Goal: Task Accomplishment & Management: Use online tool/utility

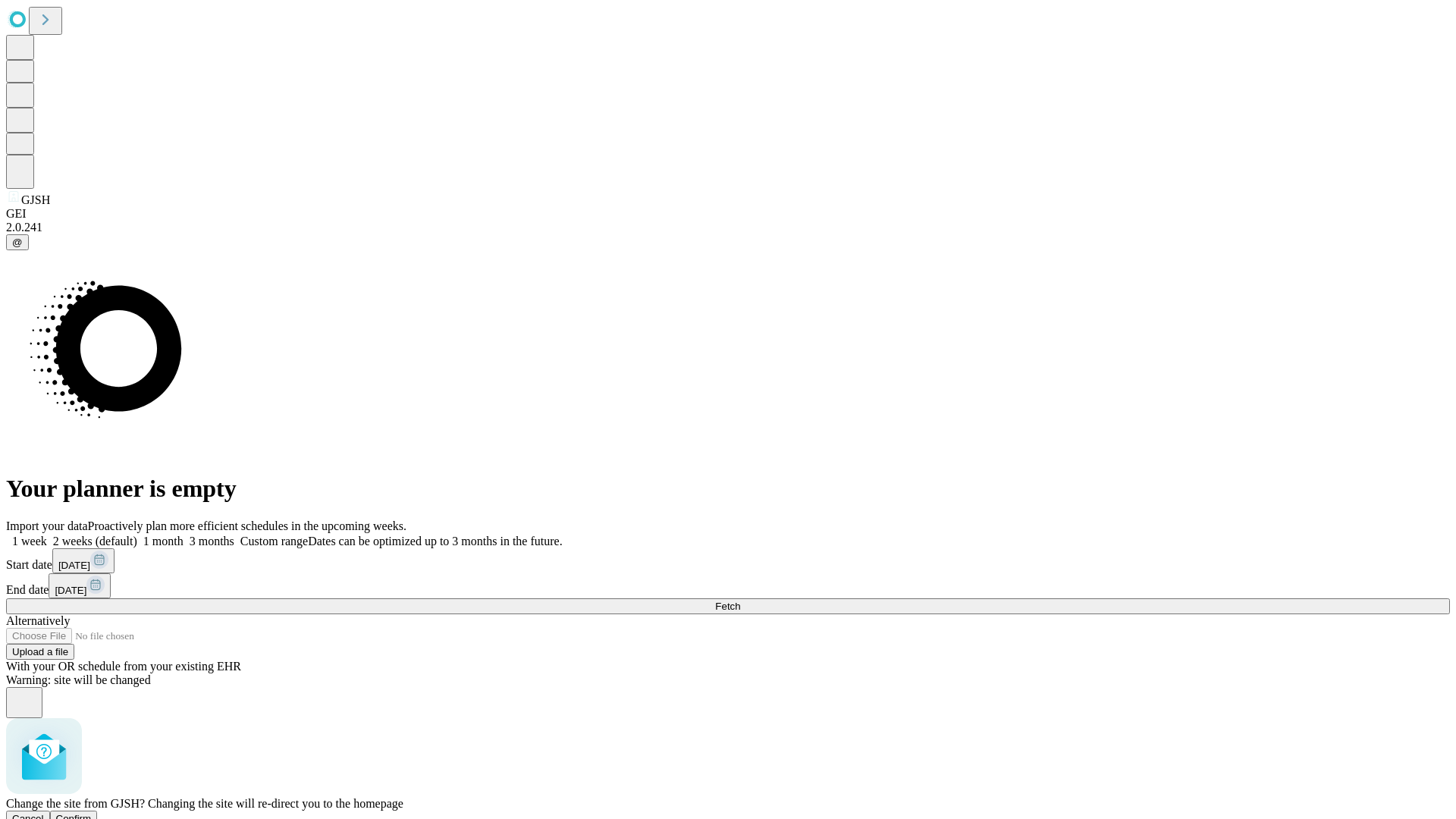
click at [92, 813] on span "Confirm" at bounding box center [74, 818] width 36 height 11
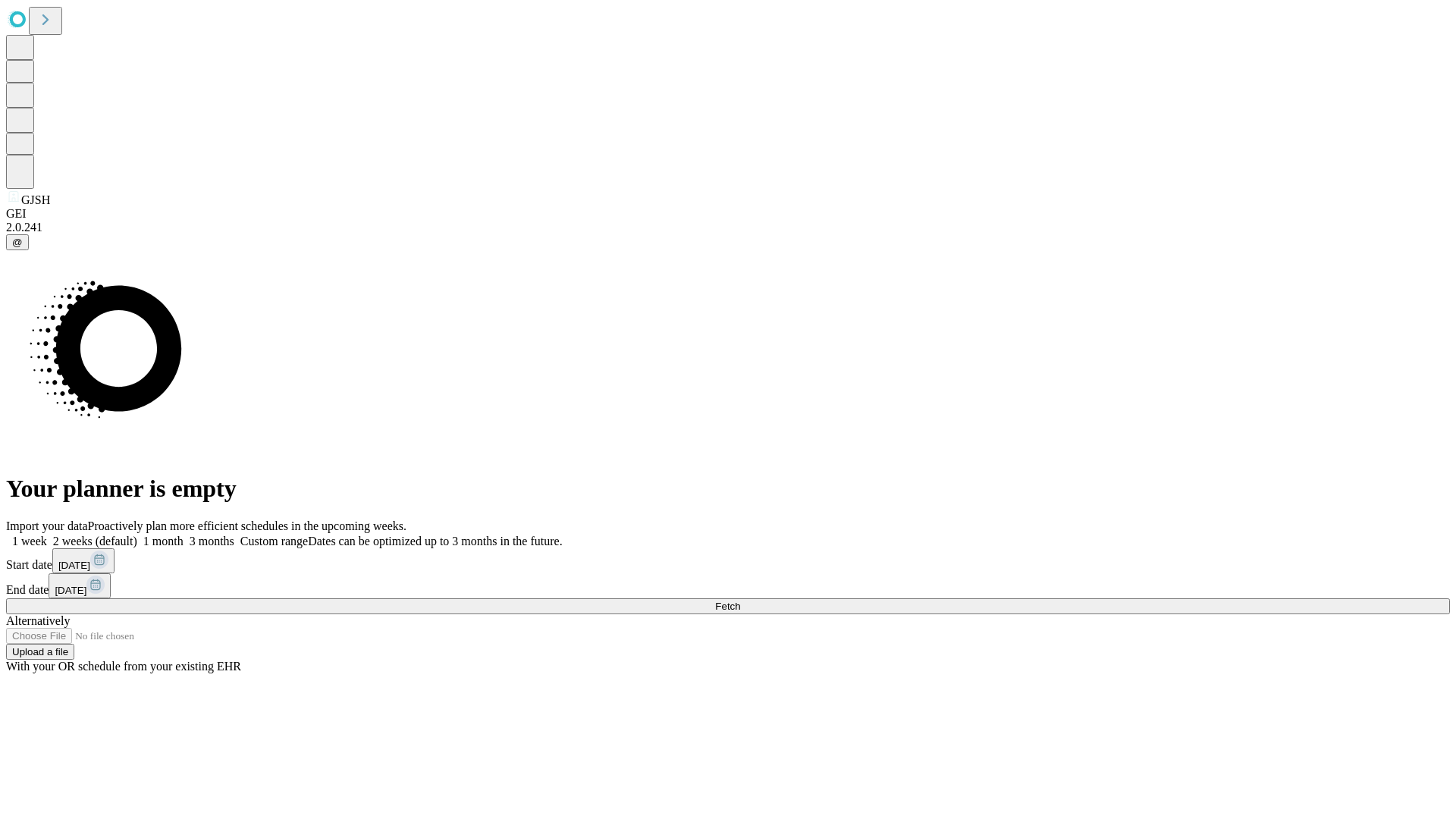
click at [47, 535] on label "1 week" at bounding box center [26, 541] width 41 height 13
click at [740, 601] on span "Fetch" at bounding box center [727, 606] width 25 height 11
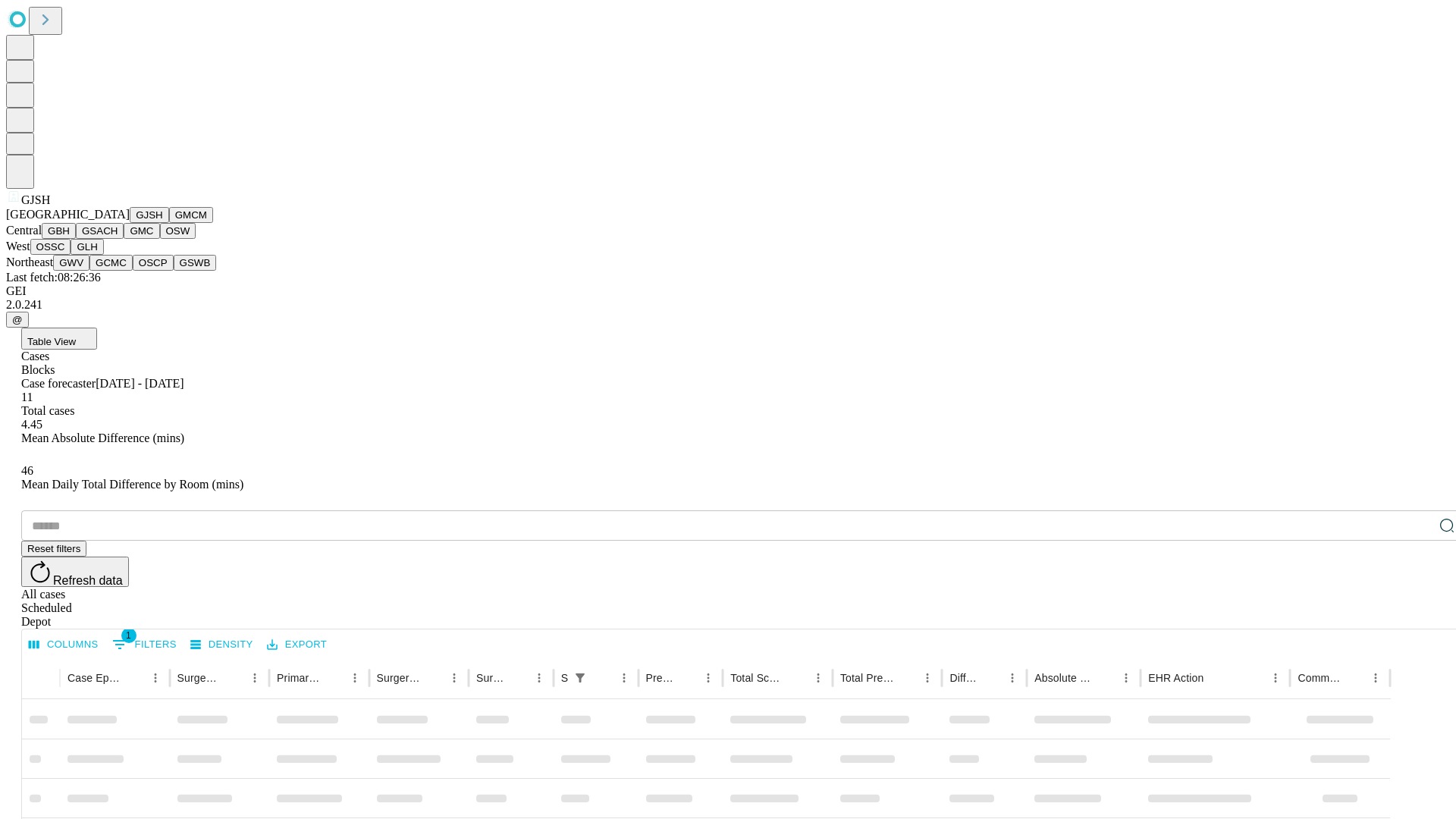
click at [169, 223] on button "GMCM" at bounding box center [191, 215] width 44 height 16
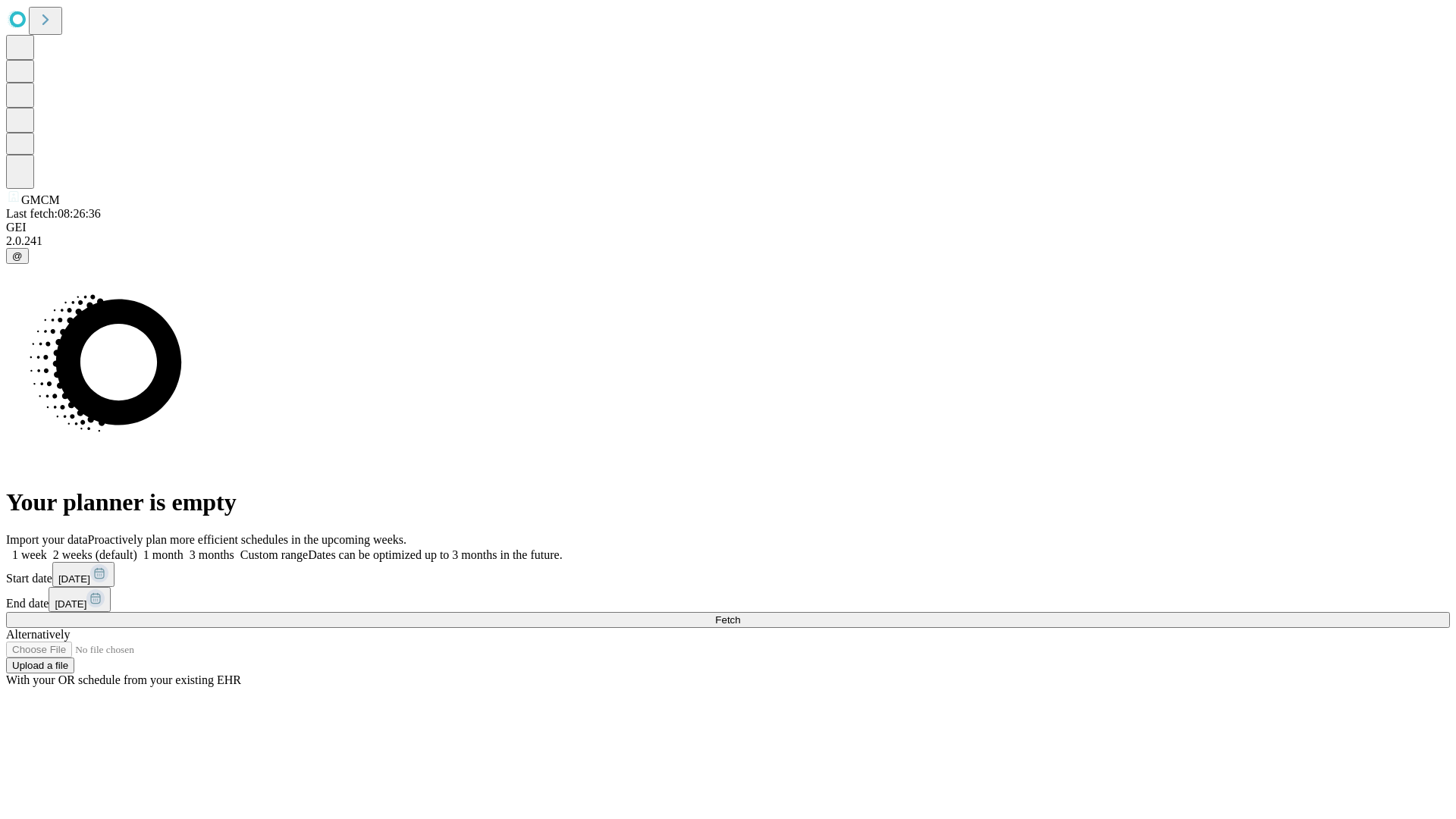
click at [47, 548] on label "1 week" at bounding box center [26, 554] width 41 height 13
click at [740, 614] on span "Fetch" at bounding box center [727, 620] width 25 height 11
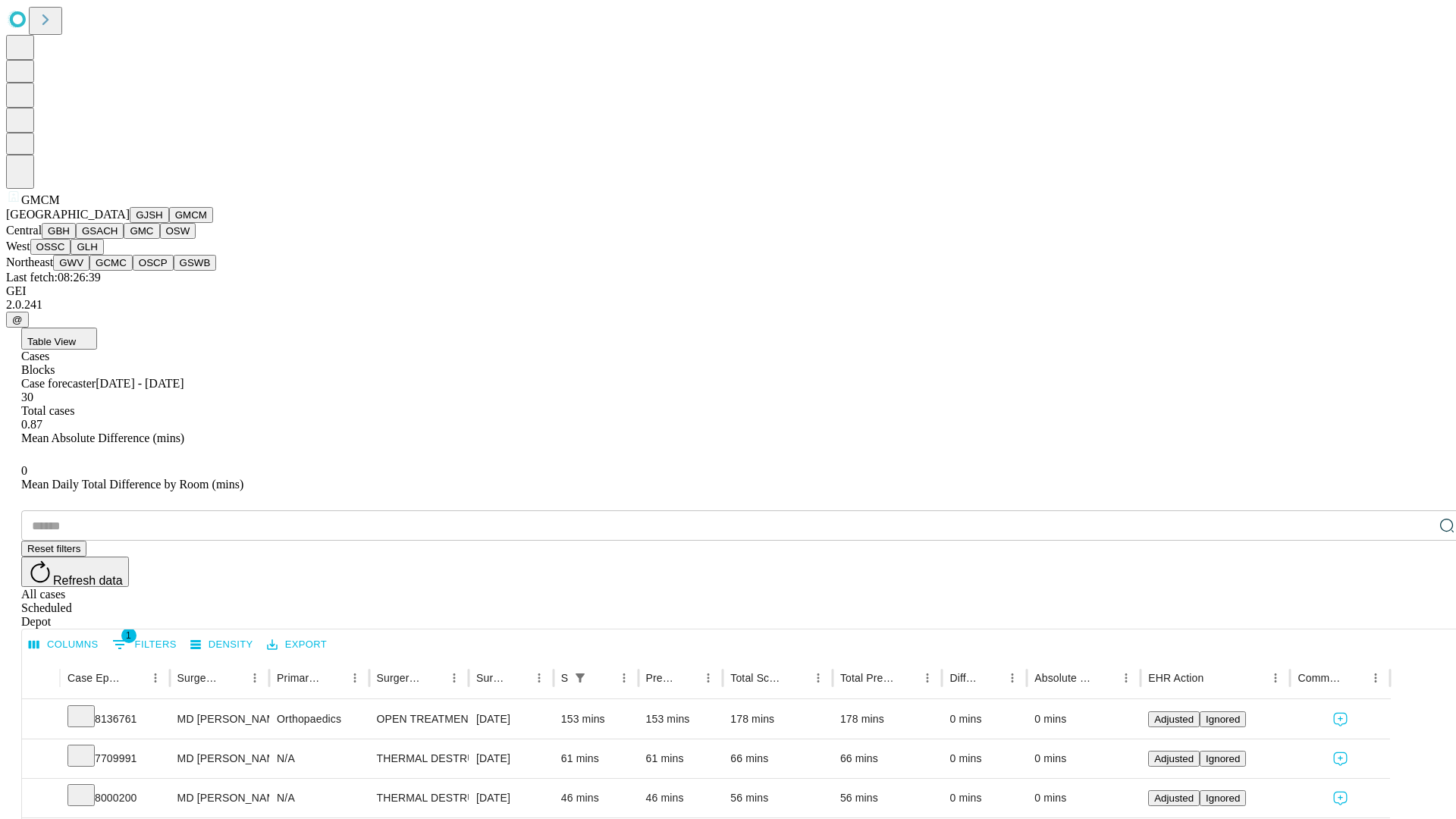
click at [76, 239] on button "GBH" at bounding box center [58, 231] width 34 height 16
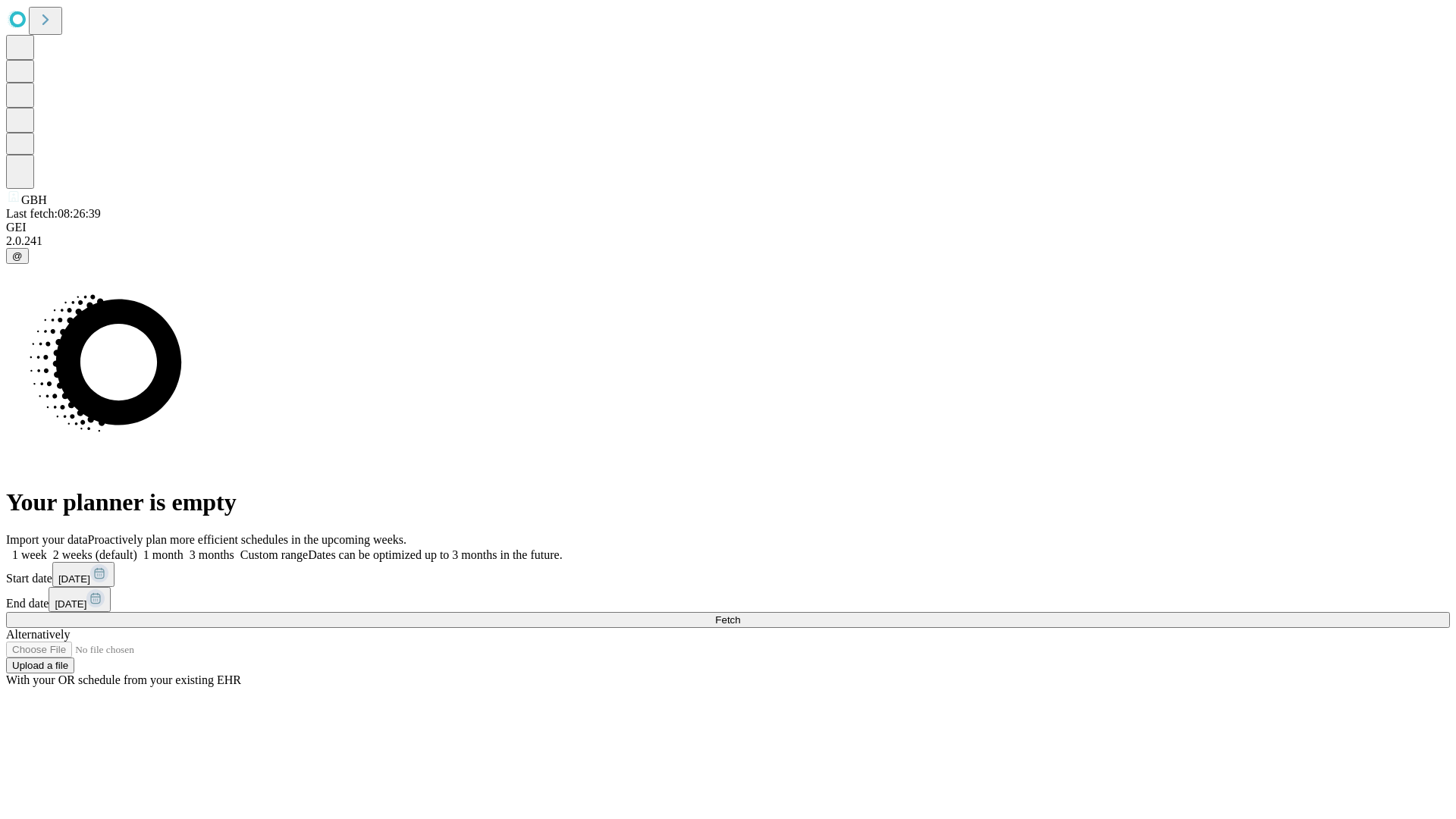
click at [740, 614] on span "Fetch" at bounding box center [727, 620] width 25 height 11
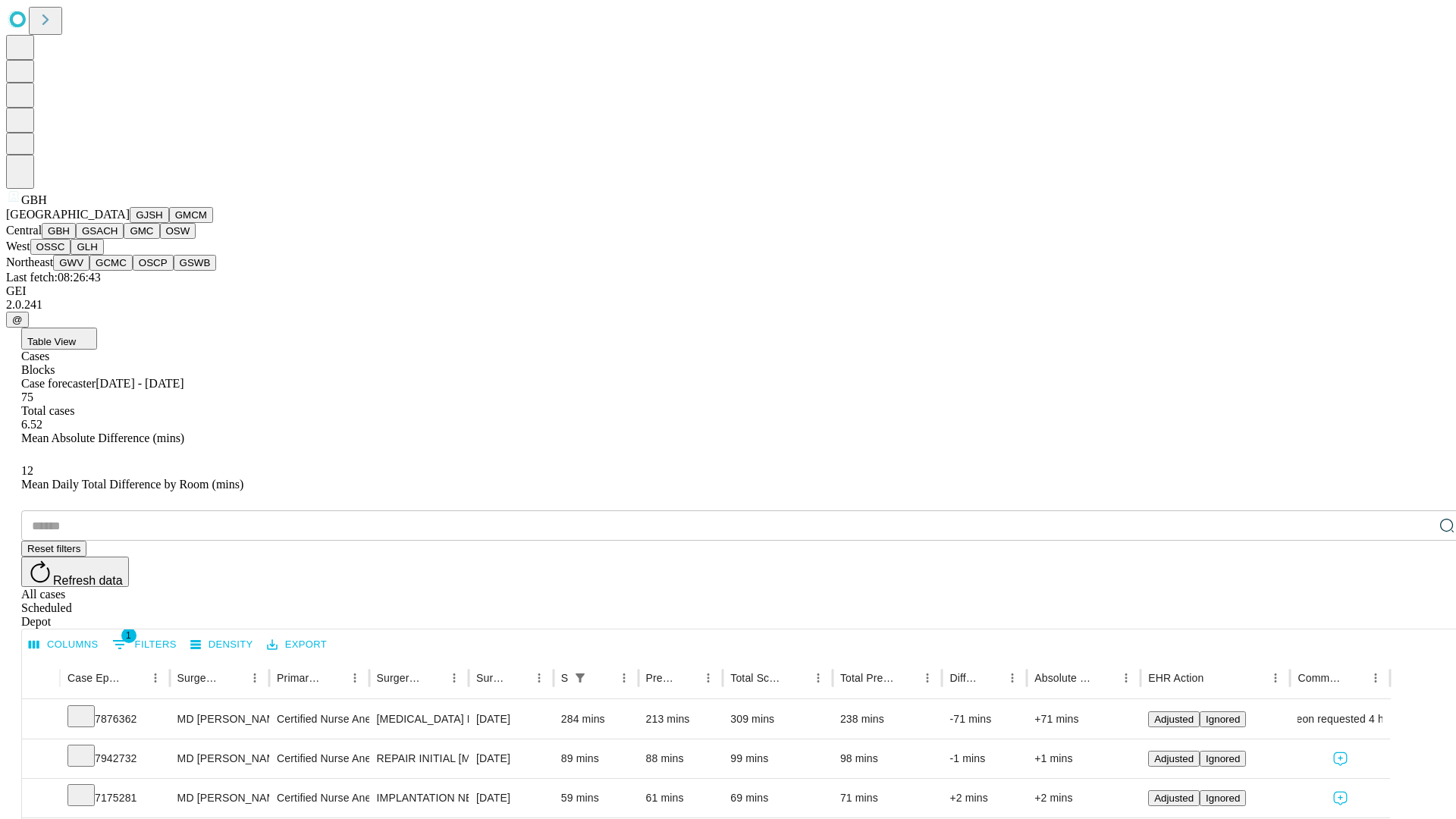
click at [117, 239] on button "GSACH" at bounding box center [100, 231] width 48 height 16
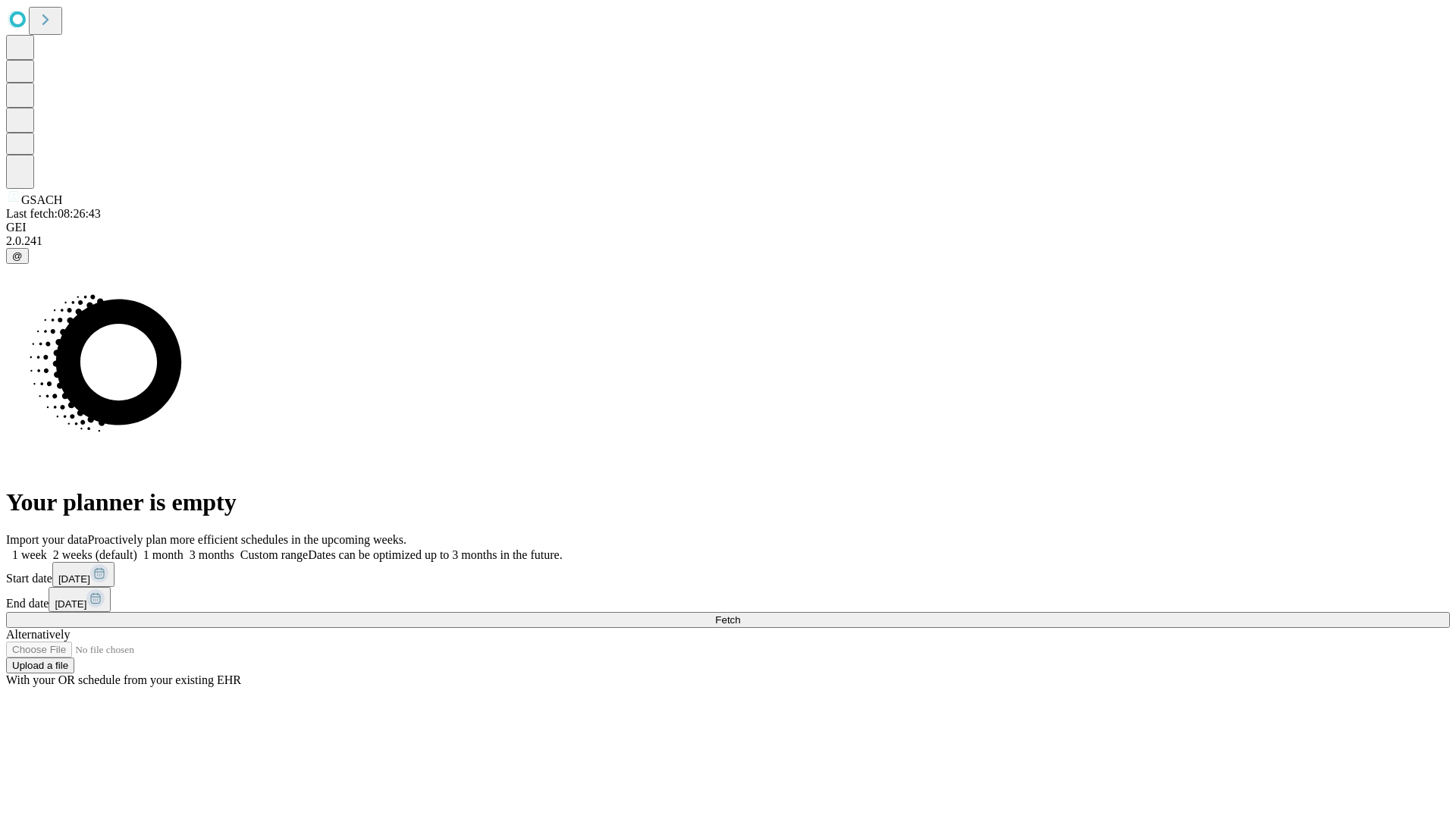
click at [47, 548] on label "1 week" at bounding box center [26, 554] width 41 height 13
click at [740, 614] on span "Fetch" at bounding box center [727, 620] width 25 height 11
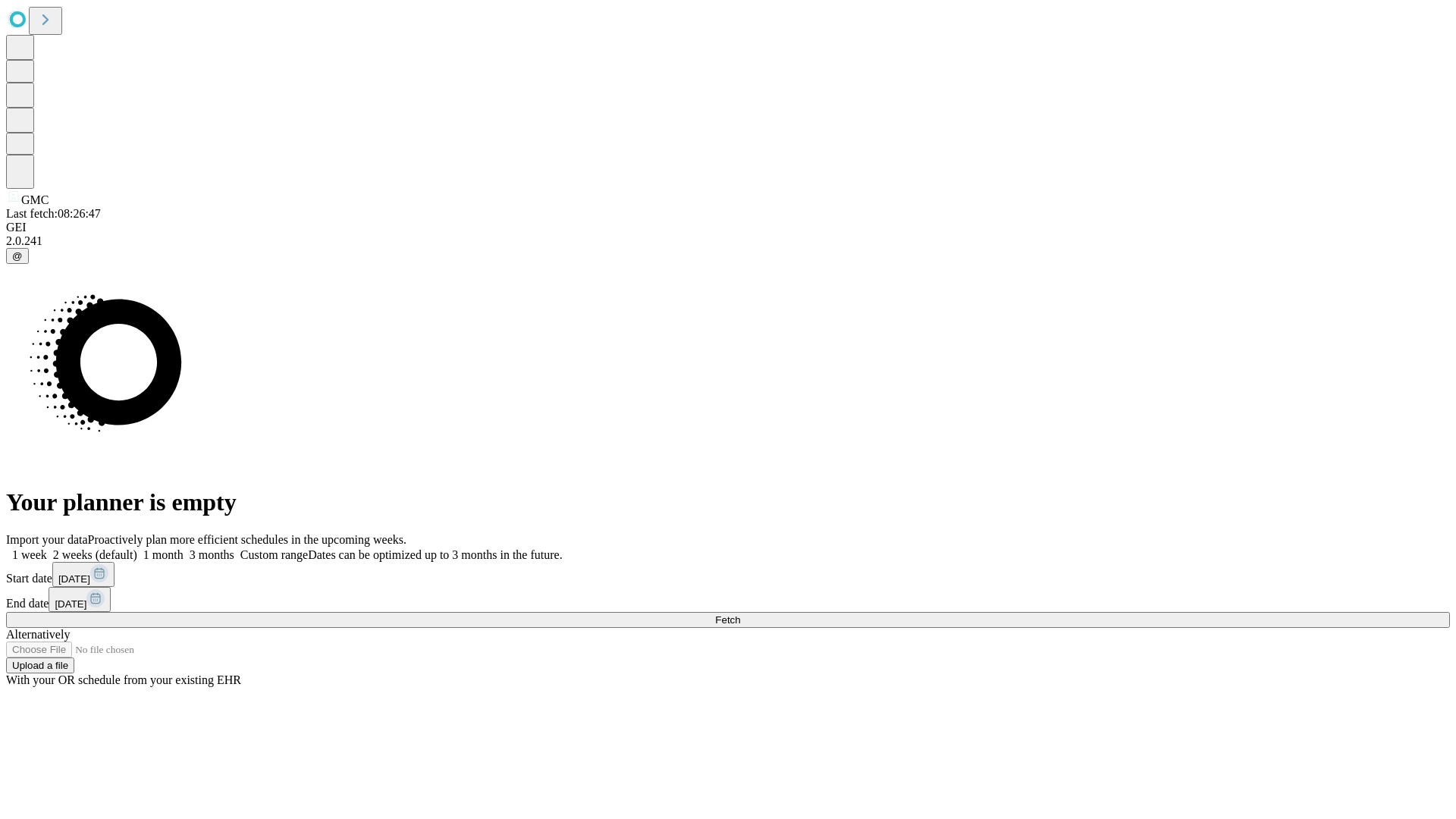
click at [47, 548] on label "1 week" at bounding box center [26, 554] width 41 height 13
click at [740, 614] on span "Fetch" at bounding box center [727, 620] width 25 height 11
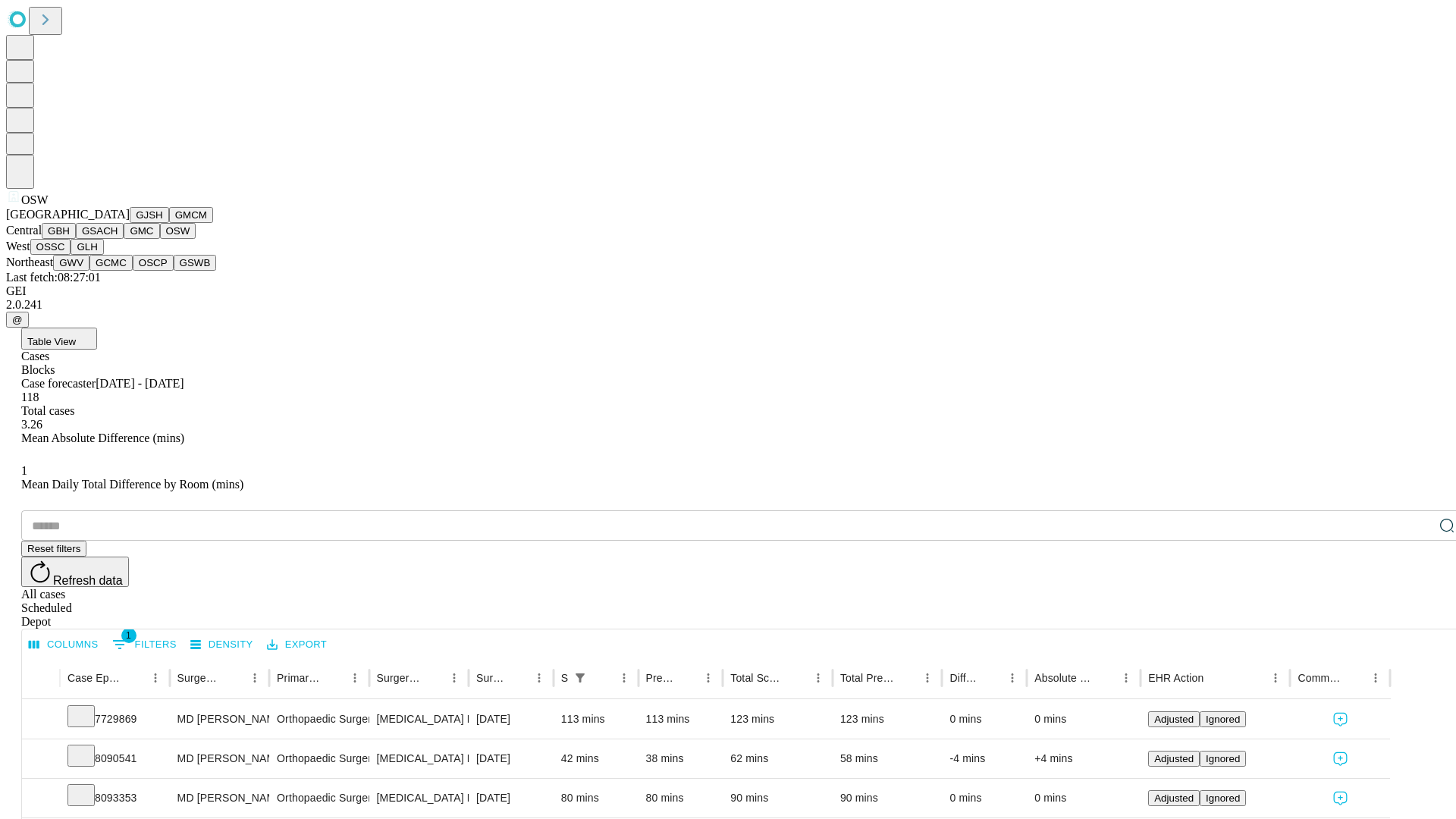
click at [71, 254] on button "OSSC" at bounding box center [51, 247] width 41 height 16
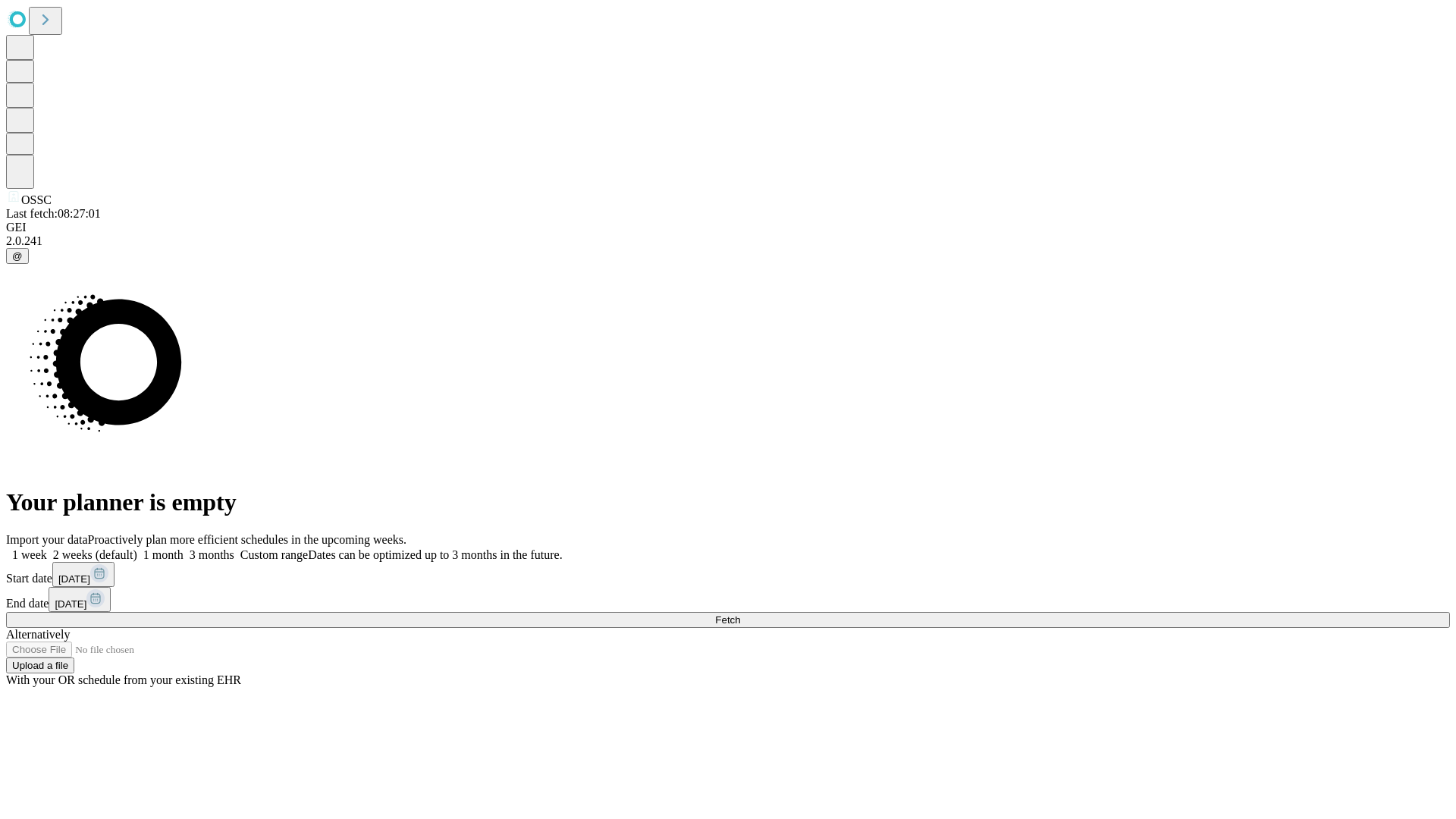
click at [47, 548] on label "1 week" at bounding box center [26, 554] width 41 height 13
click at [740, 614] on span "Fetch" at bounding box center [727, 620] width 25 height 11
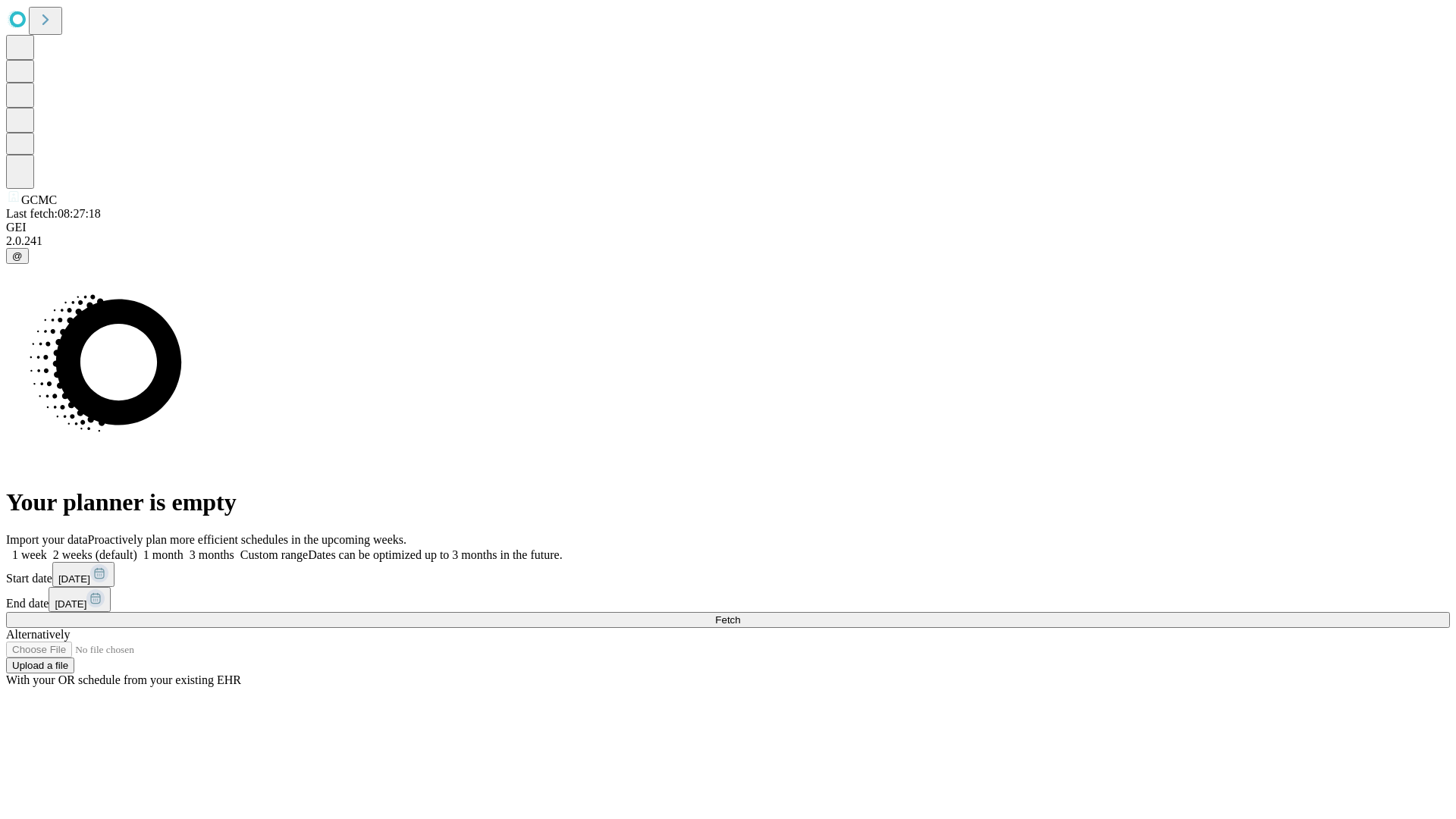
click at [47, 548] on label "1 week" at bounding box center [26, 554] width 41 height 13
click at [740, 614] on span "Fetch" at bounding box center [727, 620] width 25 height 11
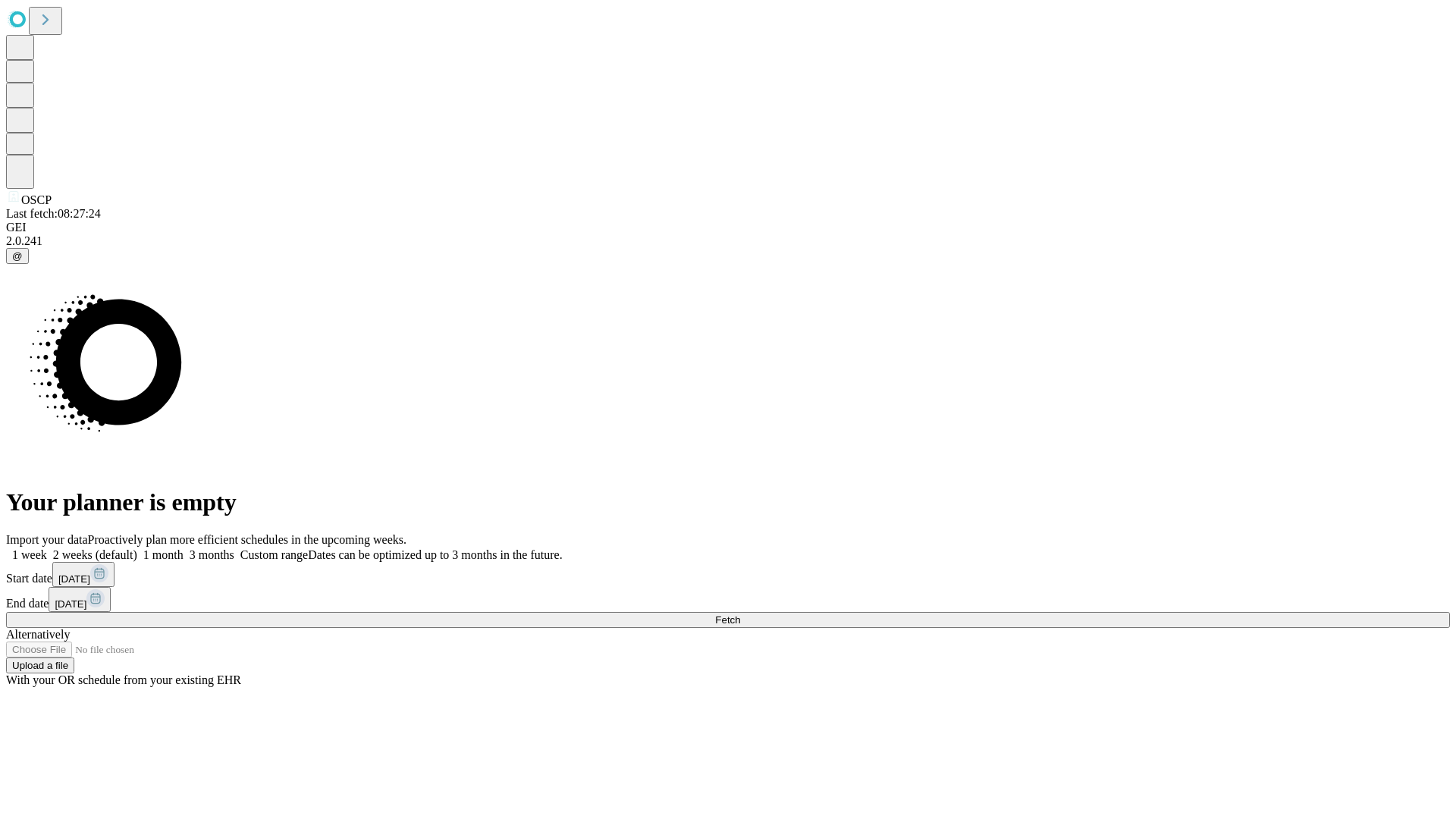
click at [740, 614] on span "Fetch" at bounding box center [727, 620] width 25 height 11
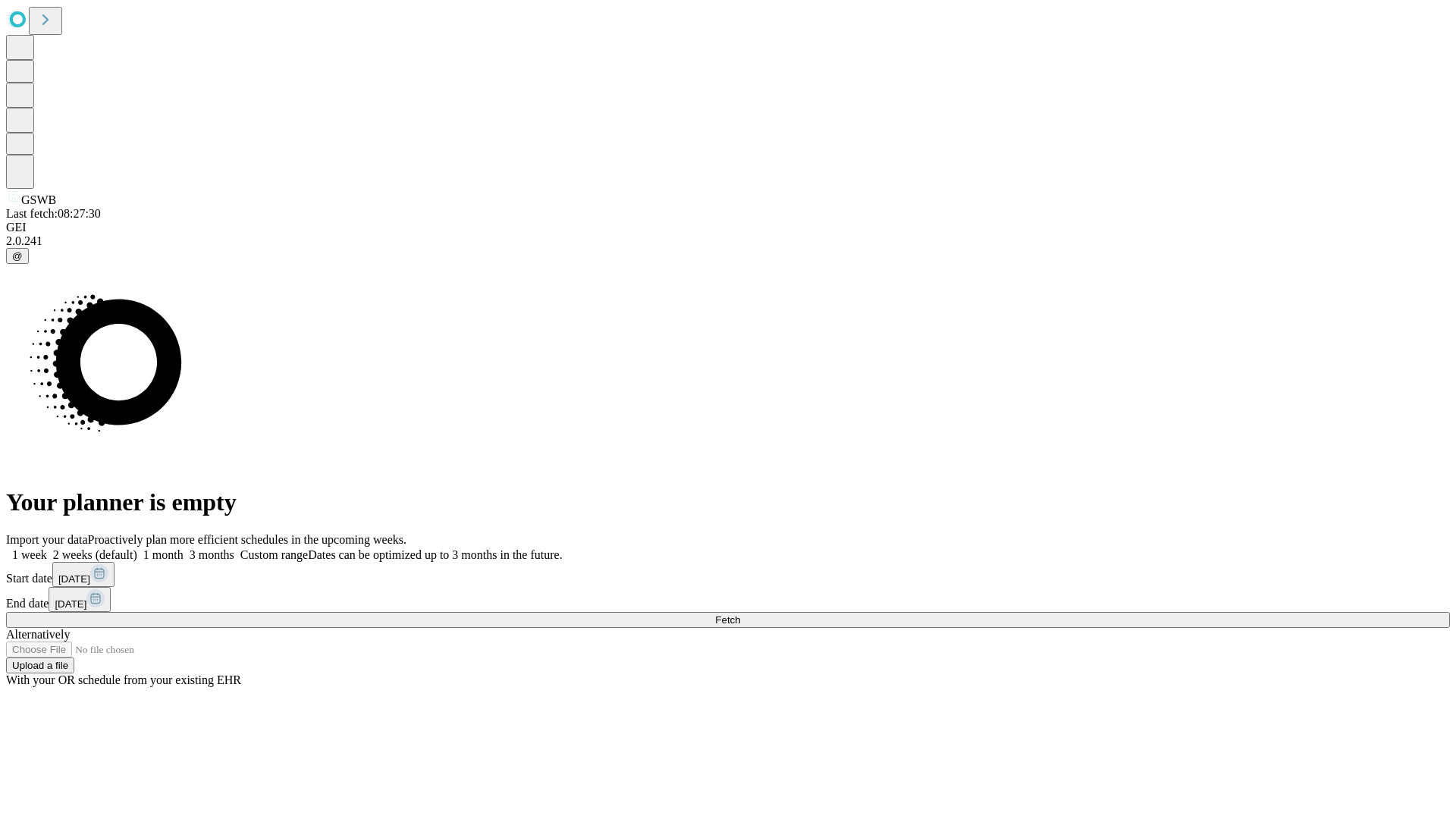
click at [47, 548] on label "1 week" at bounding box center [26, 554] width 41 height 13
click at [740, 614] on span "Fetch" at bounding box center [727, 620] width 25 height 11
